Goal: Information Seeking & Learning: Learn about a topic

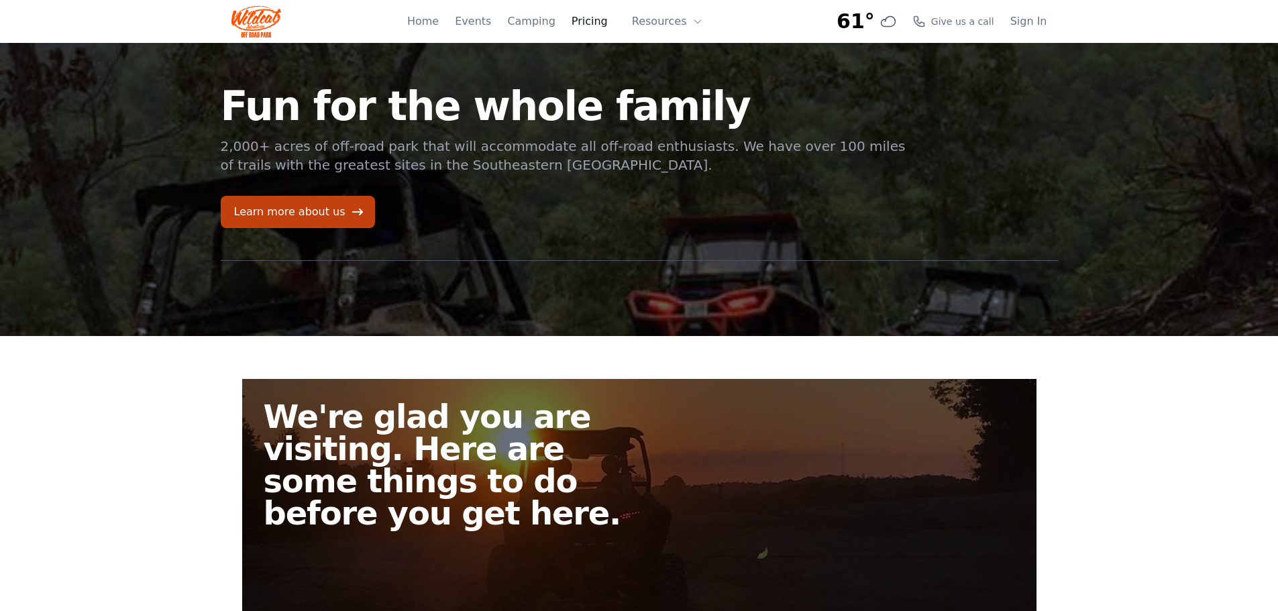
click at [599, 25] on link "Pricing" at bounding box center [589, 21] width 36 height 16
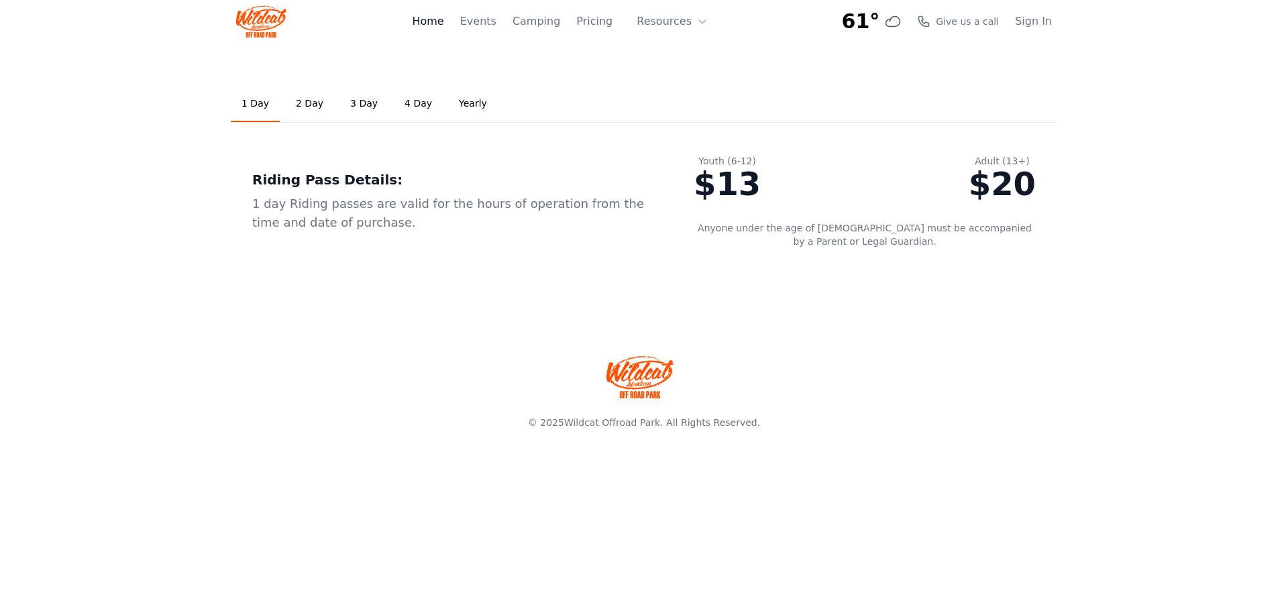
click at [443, 19] on link "Home" at bounding box center [428, 21] width 32 height 16
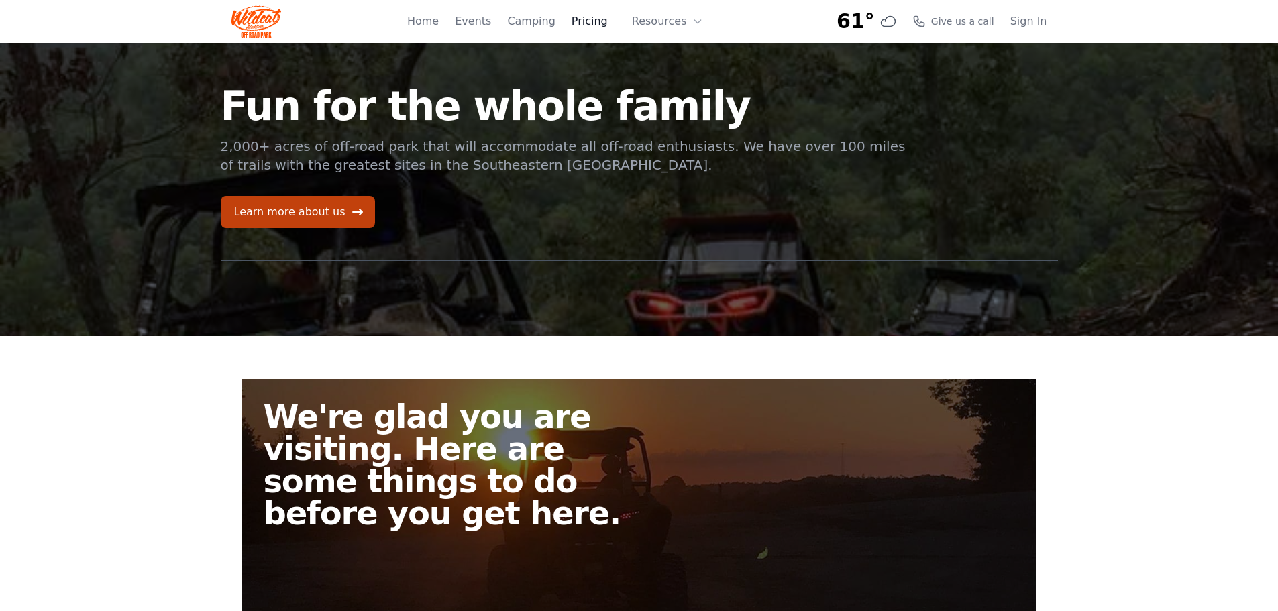
click at [597, 20] on link "Pricing" at bounding box center [589, 21] width 36 height 16
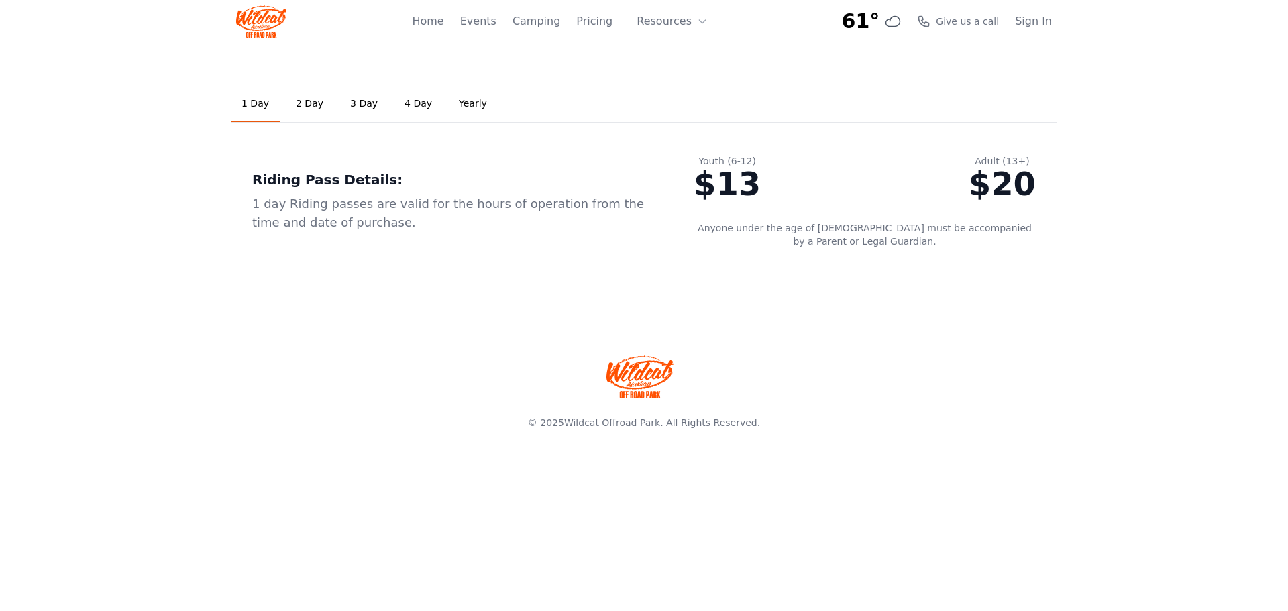
click at [309, 105] on link "2 Day" at bounding box center [309, 104] width 49 height 36
click at [443, 23] on link "Home" at bounding box center [428, 21] width 32 height 16
